Goal: Information Seeking & Learning: Learn about a topic

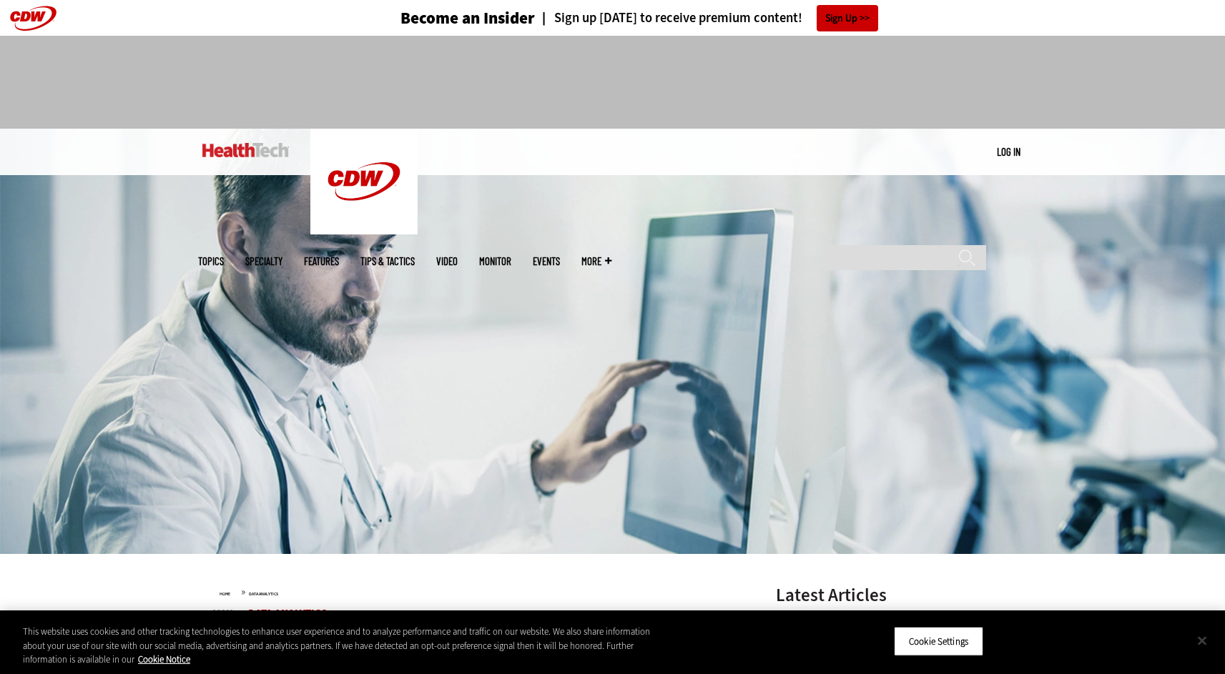
click at [1210, 642] on button "Close" at bounding box center [1201, 640] width 31 height 31
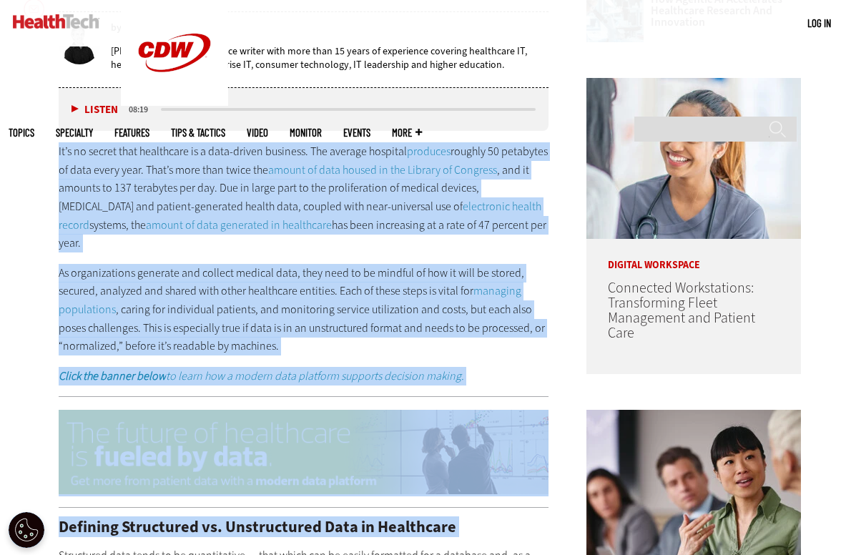
scroll to position [777, 0]
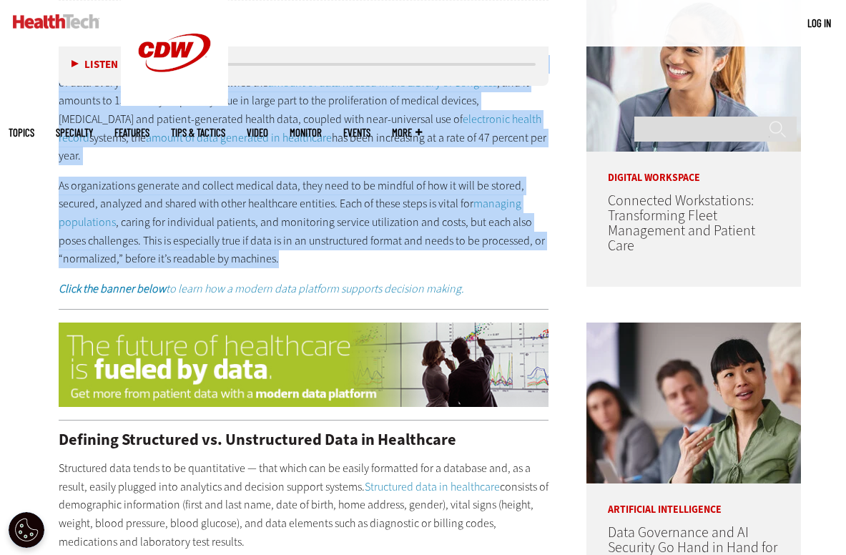
drag, startPoint x: 55, startPoint y: 359, endPoint x: 275, endPoint y: 235, distance: 251.9
copy div "It’s no secret that healthcare is a data-driven business. The average hospital …"
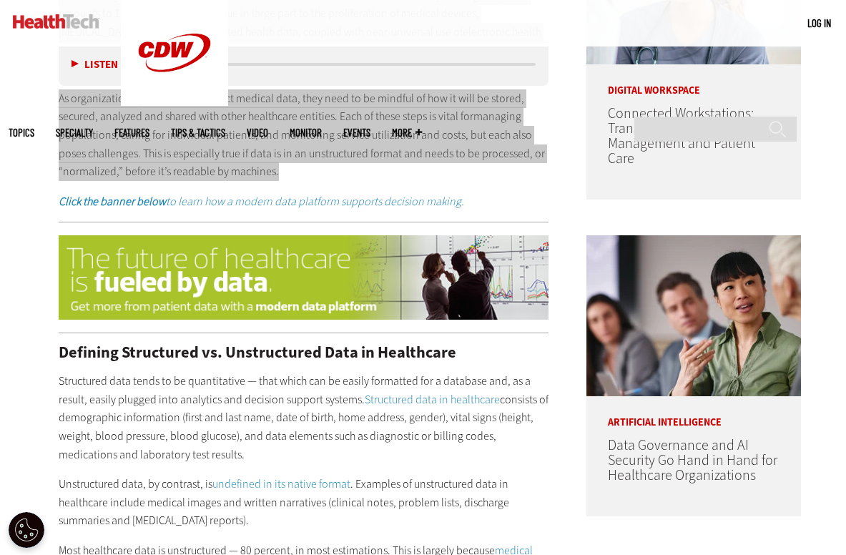
scroll to position [1006, 0]
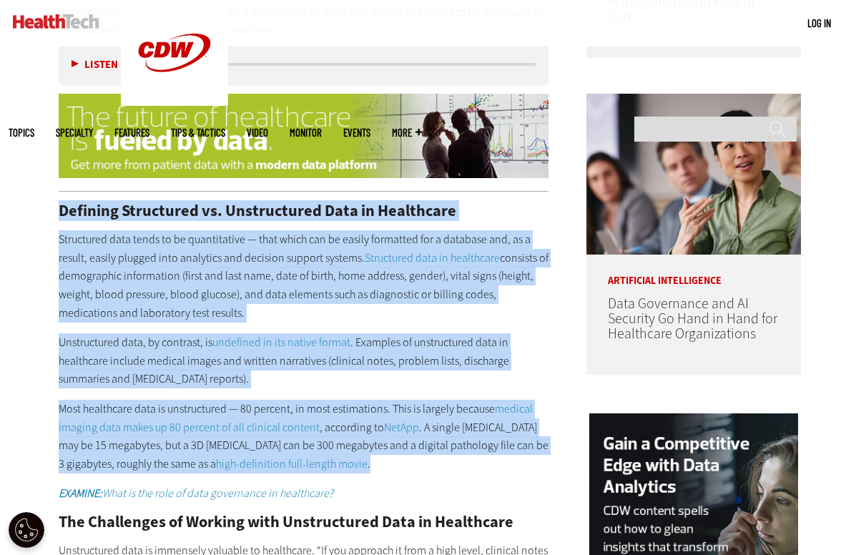
drag, startPoint x: 55, startPoint y: 190, endPoint x: 508, endPoint y: 448, distance: 520.6
copy div "Loremips Dolorsitam co. Adipiscingel Sedd ei Temporinci Utlaboreet dolo magna a…"
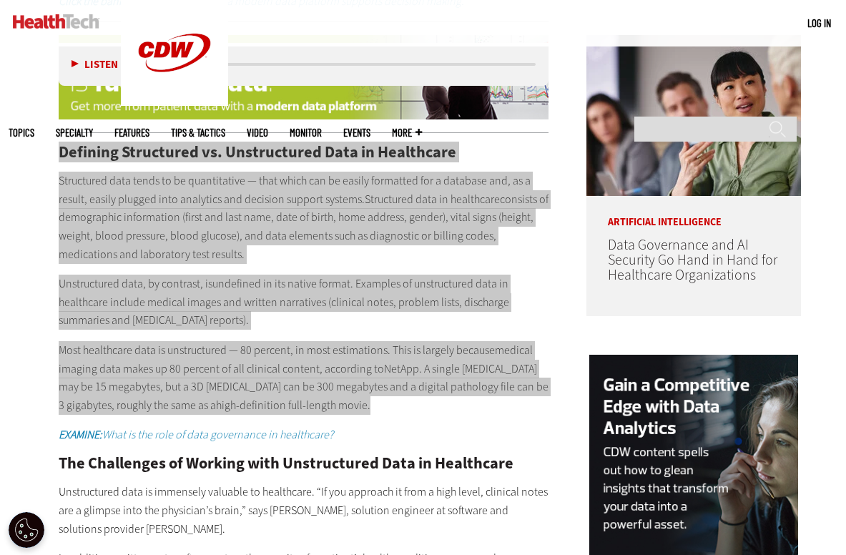
scroll to position [1065, 0]
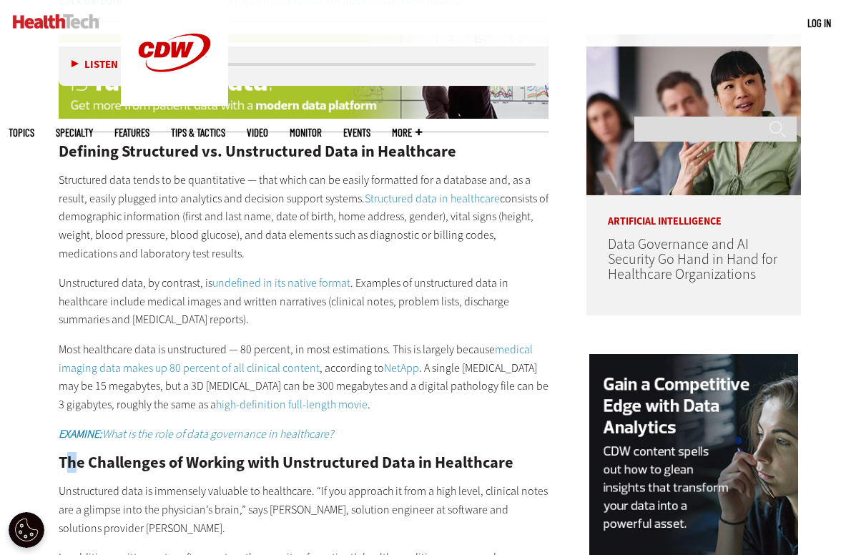
click at [73, 455] on h2 "The Challenges of Working with Unstructured Data in Healthcare" at bounding box center [304, 463] width 490 height 16
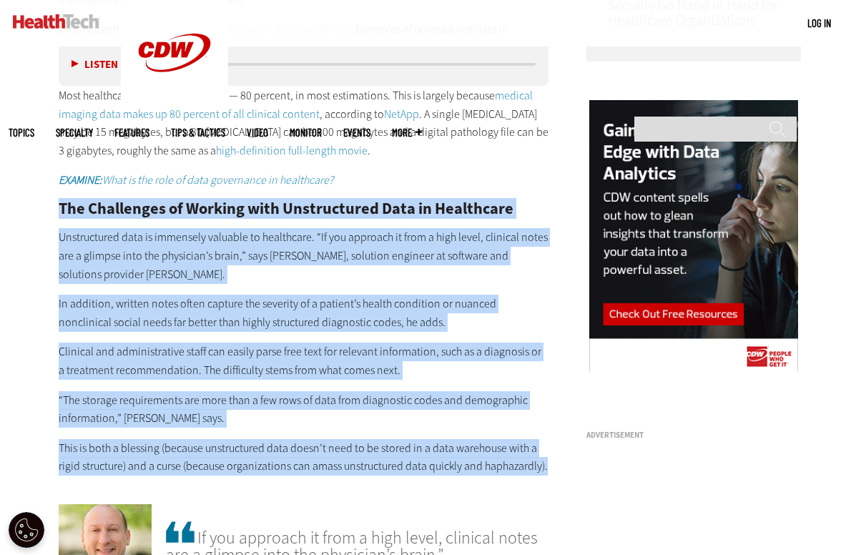
scroll to position [1336, 0]
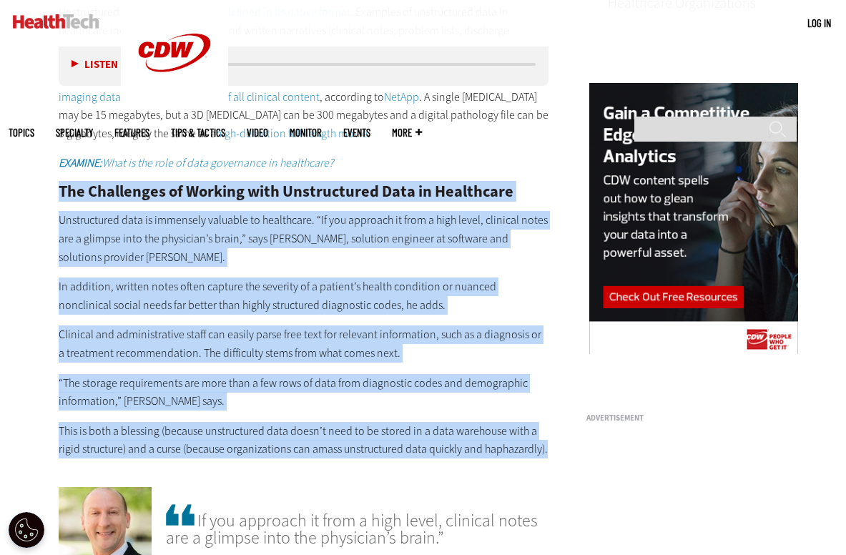
drag, startPoint x: 54, startPoint y: 439, endPoint x: 495, endPoint y: 467, distance: 441.3
copy div "Lor Ipsumdolor si Ametcon adip Elitseddoeiu Temp in Utlaboreet Doloremagnaa eni…"
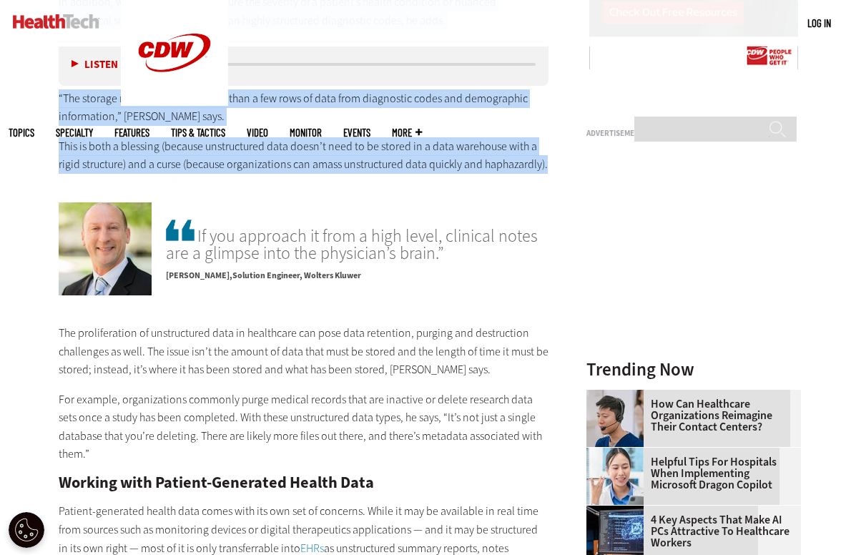
scroll to position [1719, 0]
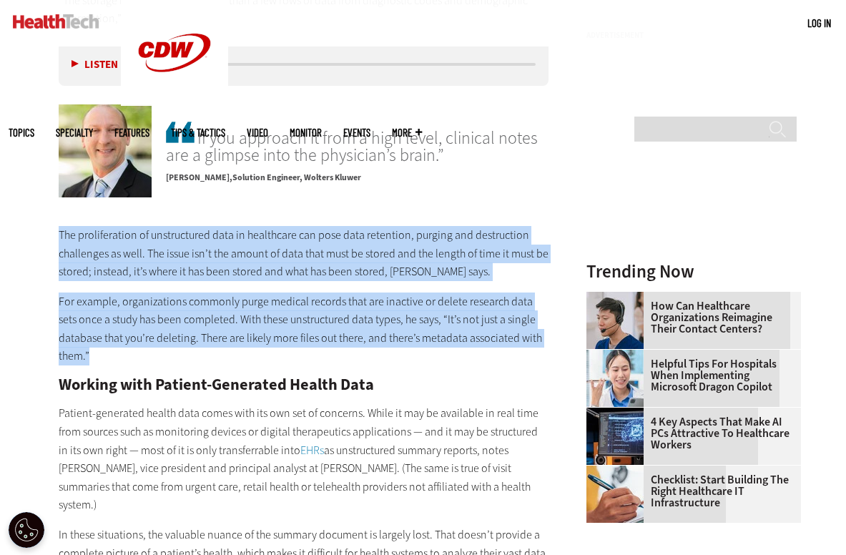
drag, startPoint x: 57, startPoint y: 214, endPoint x: 423, endPoint y: 329, distance: 383.7
click at [423, 329] on article "[DATE] Twitter Facebook LinkedIn Reddit Flipboard Email Data Analytics How to N…" at bounding box center [289, 371] width 519 height 3227
copy div "The proliferation of unstructured data in healthcare can pose data retention, p…"
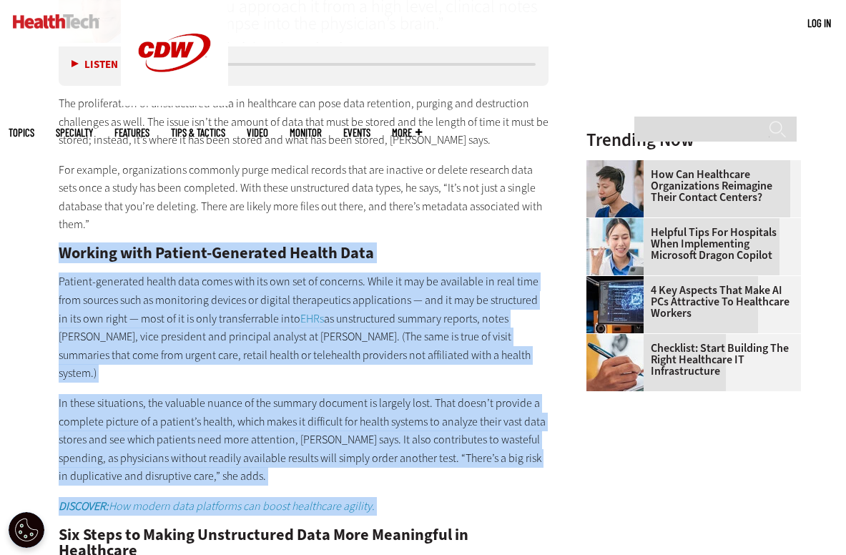
scroll to position [1856, 0]
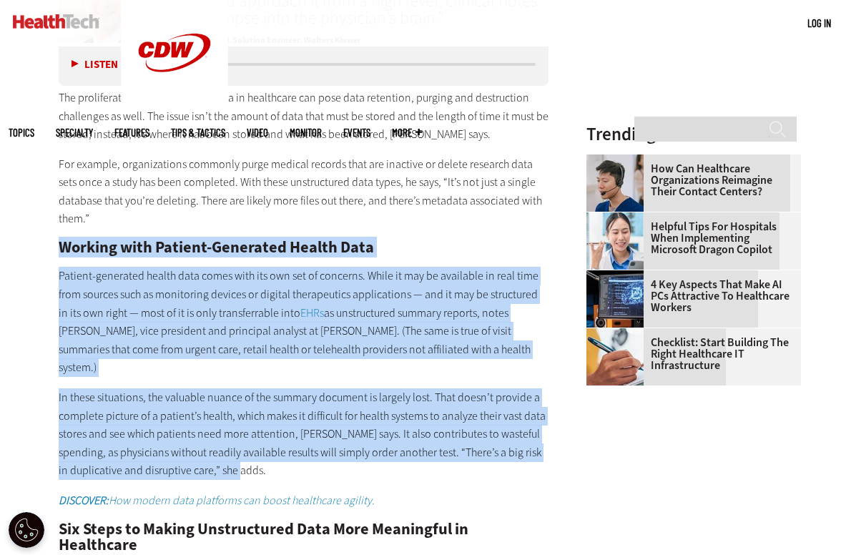
drag, startPoint x: 52, startPoint y: 362, endPoint x: 282, endPoint y: 435, distance: 241.5
click at [282, 435] on article "[DATE] Twitter Facebook LinkedIn Reddit Flipboard Email Data Analytics How to N…" at bounding box center [289, 234] width 519 height 3227
copy div "Loremip dolo Sitamet-Consectet Adipis Elit Seddoei-temporinc utlabo etdo magna …"
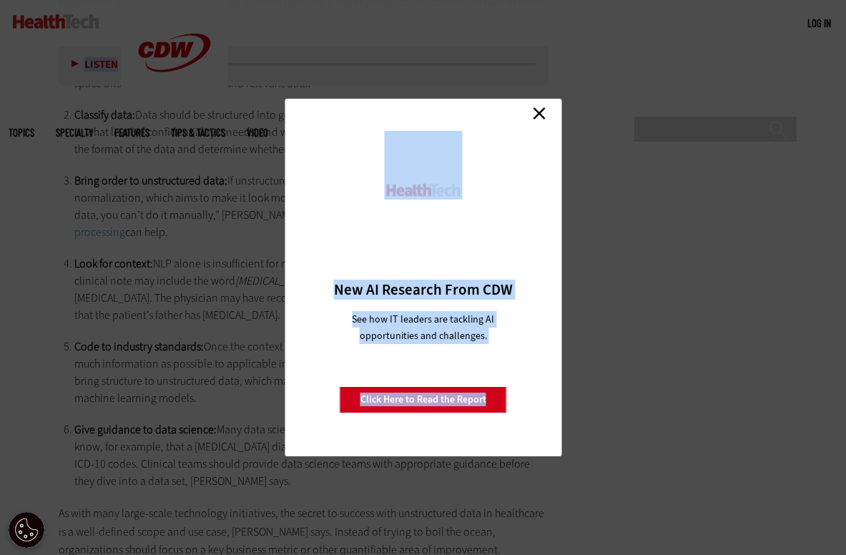
scroll to position [2516, 0]
drag, startPoint x: 56, startPoint y: 367, endPoint x: 183, endPoint y: 475, distance: 167.4
click at [540, 117] on link "Close" at bounding box center [538, 112] width 21 height 21
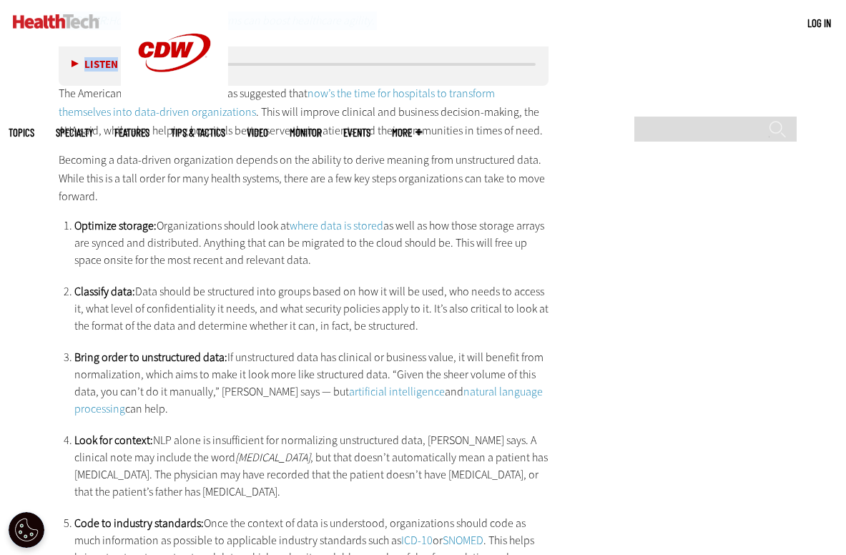
scroll to position [2196, 0]
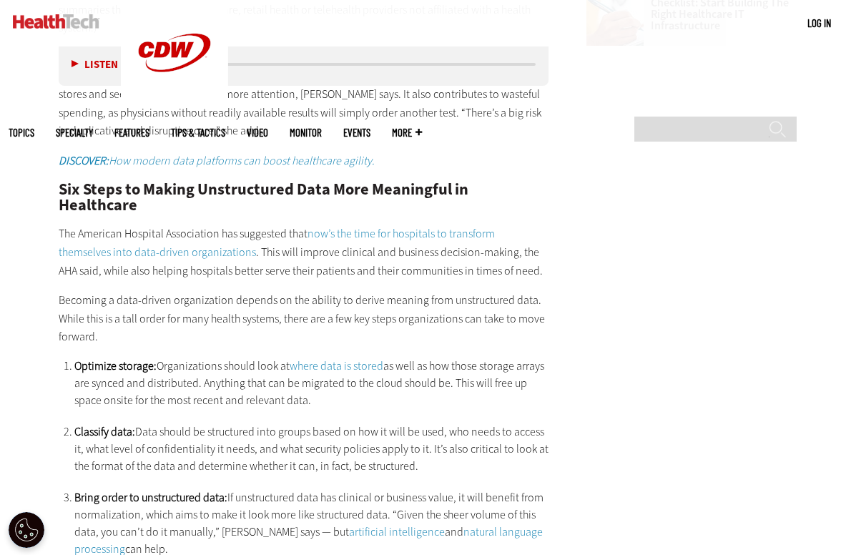
click at [77, 225] on p "The American Hospital Association has suggested that now’s the time for hospita…" at bounding box center [304, 252] width 490 height 55
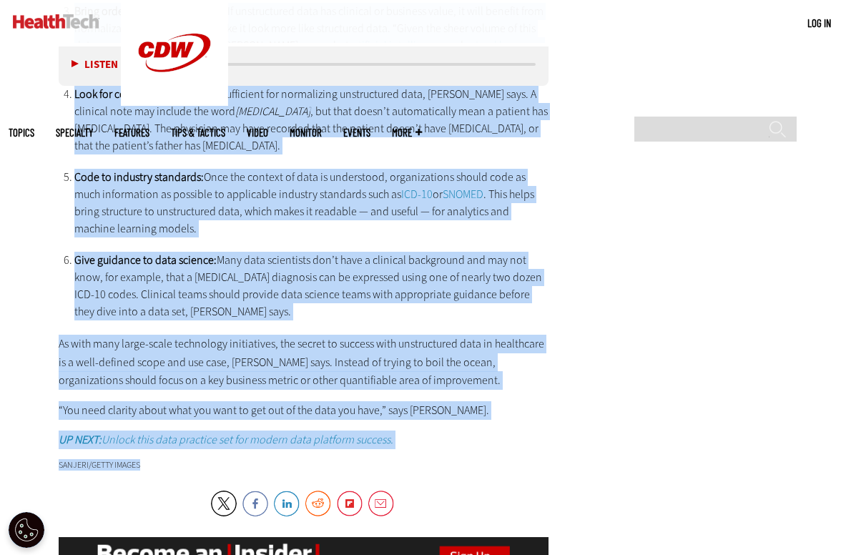
scroll to position [2732, 0]
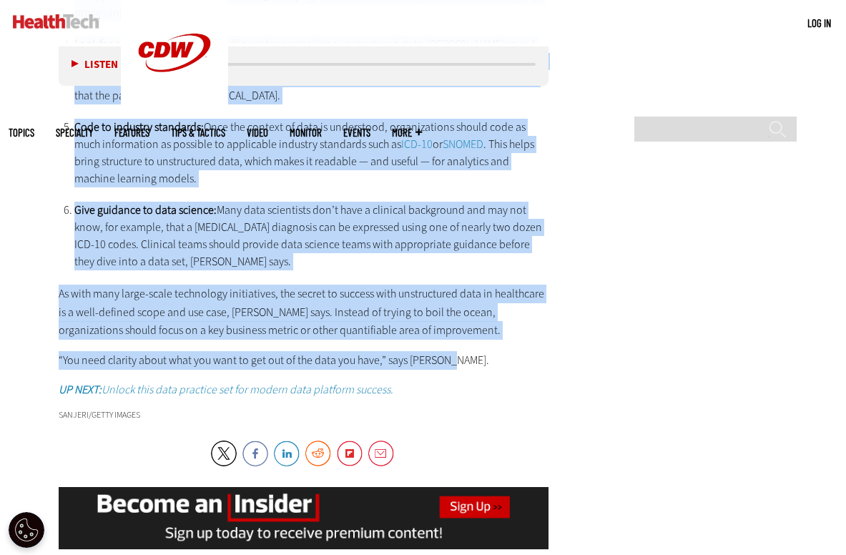
drag, startPoint x: 59, startPoint y: 154, endPoint x: 415, endPoint y: 287, distance: 379.7
copy div "Lor Ipsum do Sitame Consectetura Elit Sedd Eiusmodtem in Utlaboreet Dol Magnaal…"
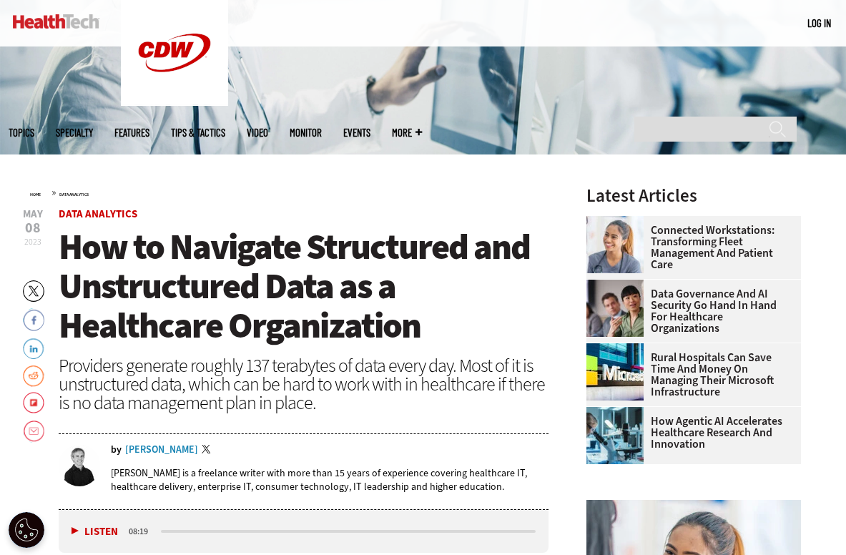
scroll to position [0, 0]
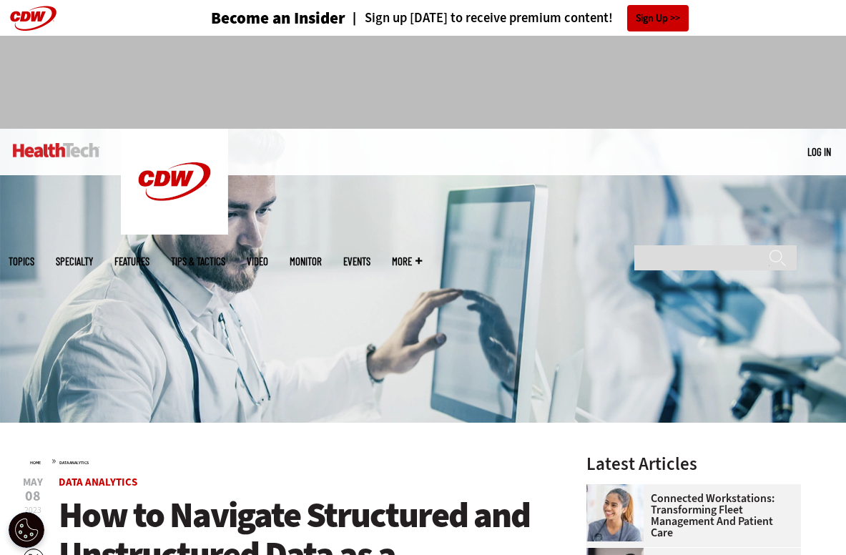
click at [400, 274] on img at bounding box center [423, 276] width 846 height 294
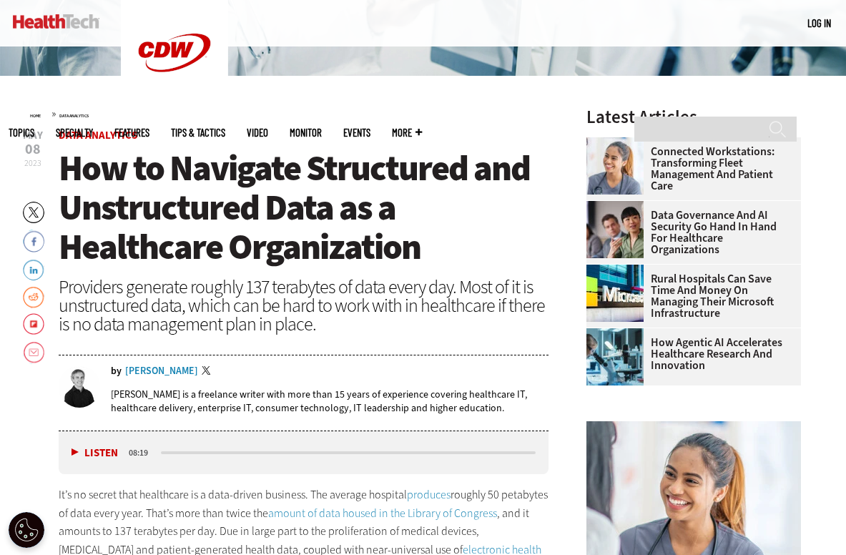
scroll to position [350, 0]
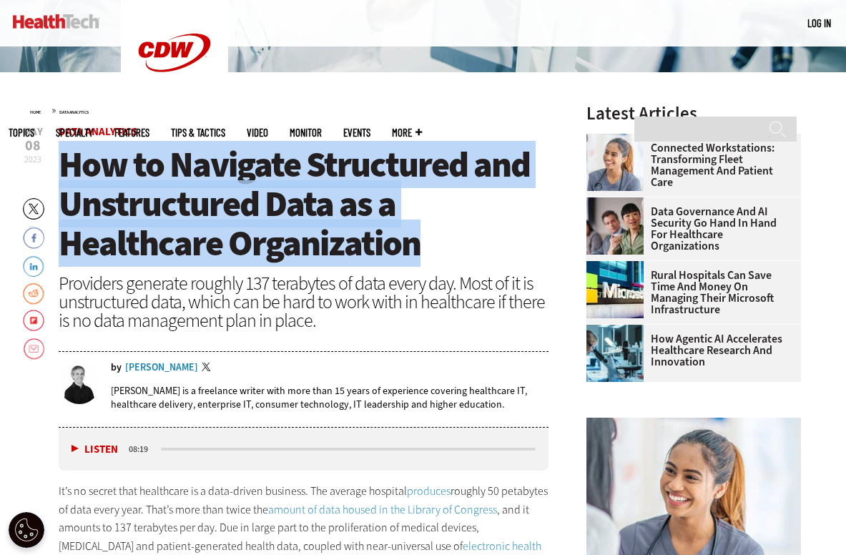
drag, startPoint x: 423, startPoint y: 252, endPoint x: 48, endPoint y: 169, distance: 384.4
copy span "How to Navigate Structured and Unstructured Data as a Healthcare Organization"
